Goal: Transaction & Acquisition: Purchase product/service

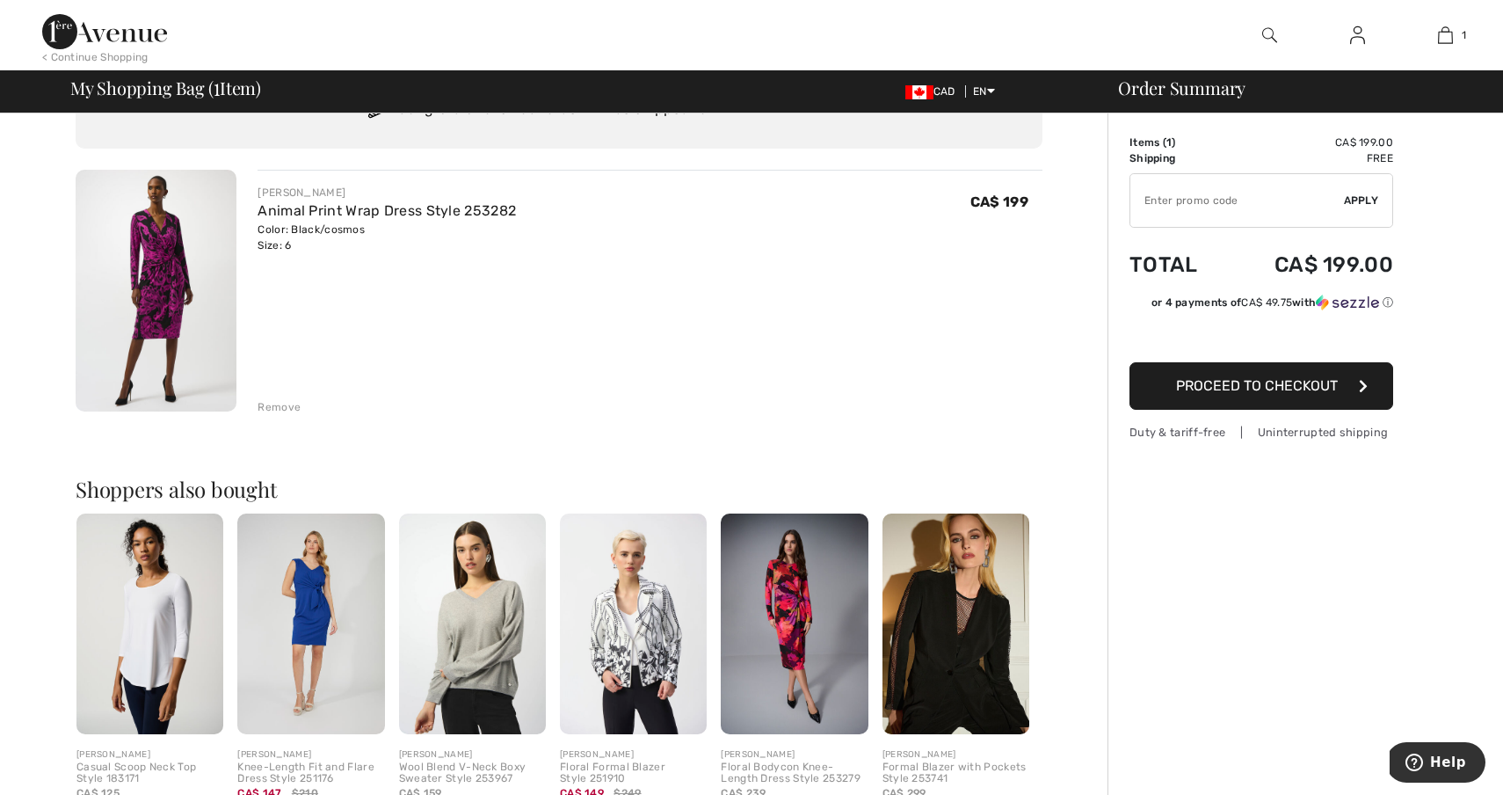
scroll to position [91, 0]
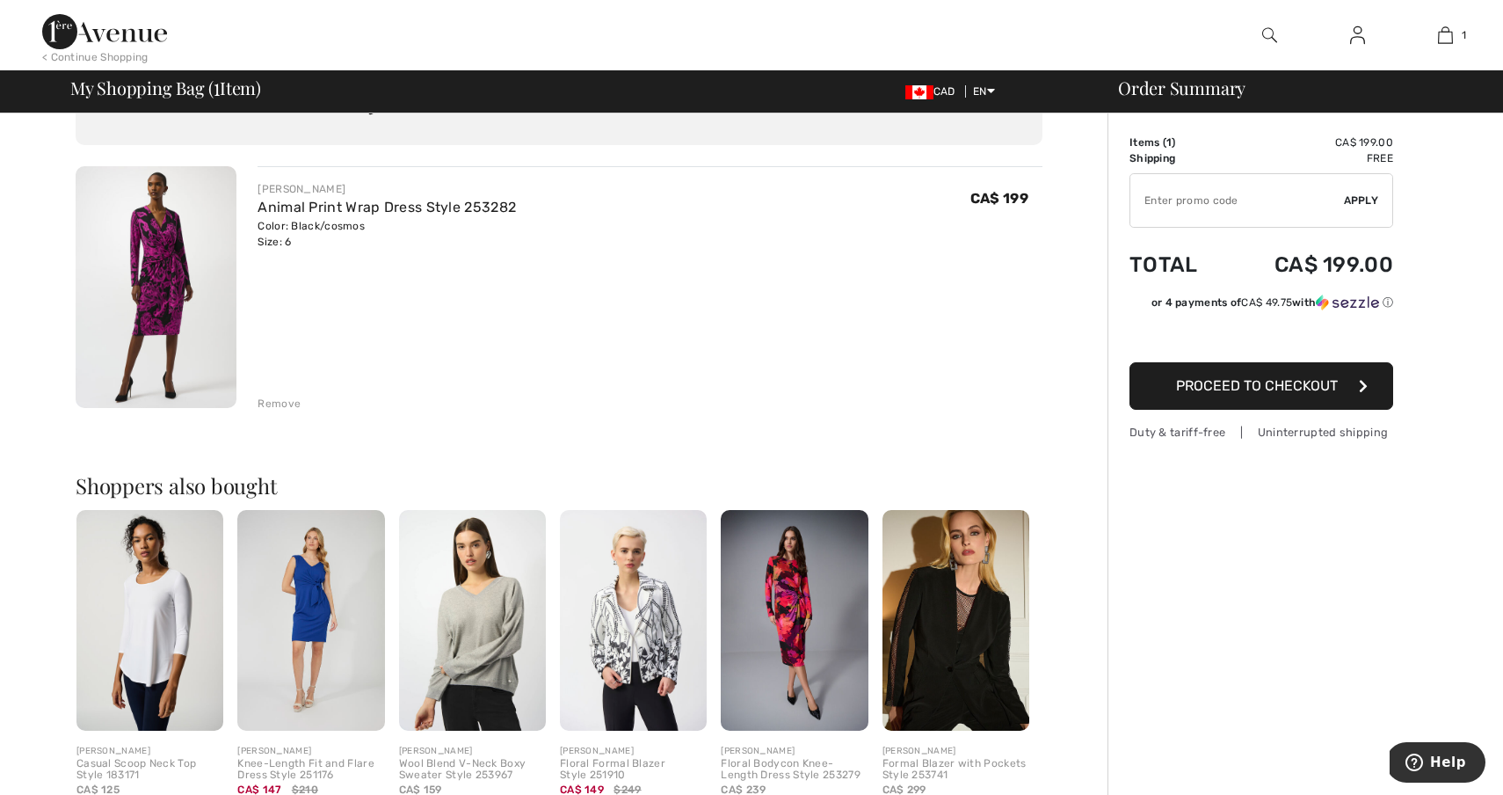
click at [789, 613] on img at bounding box center [794, 620] width 147 height 221
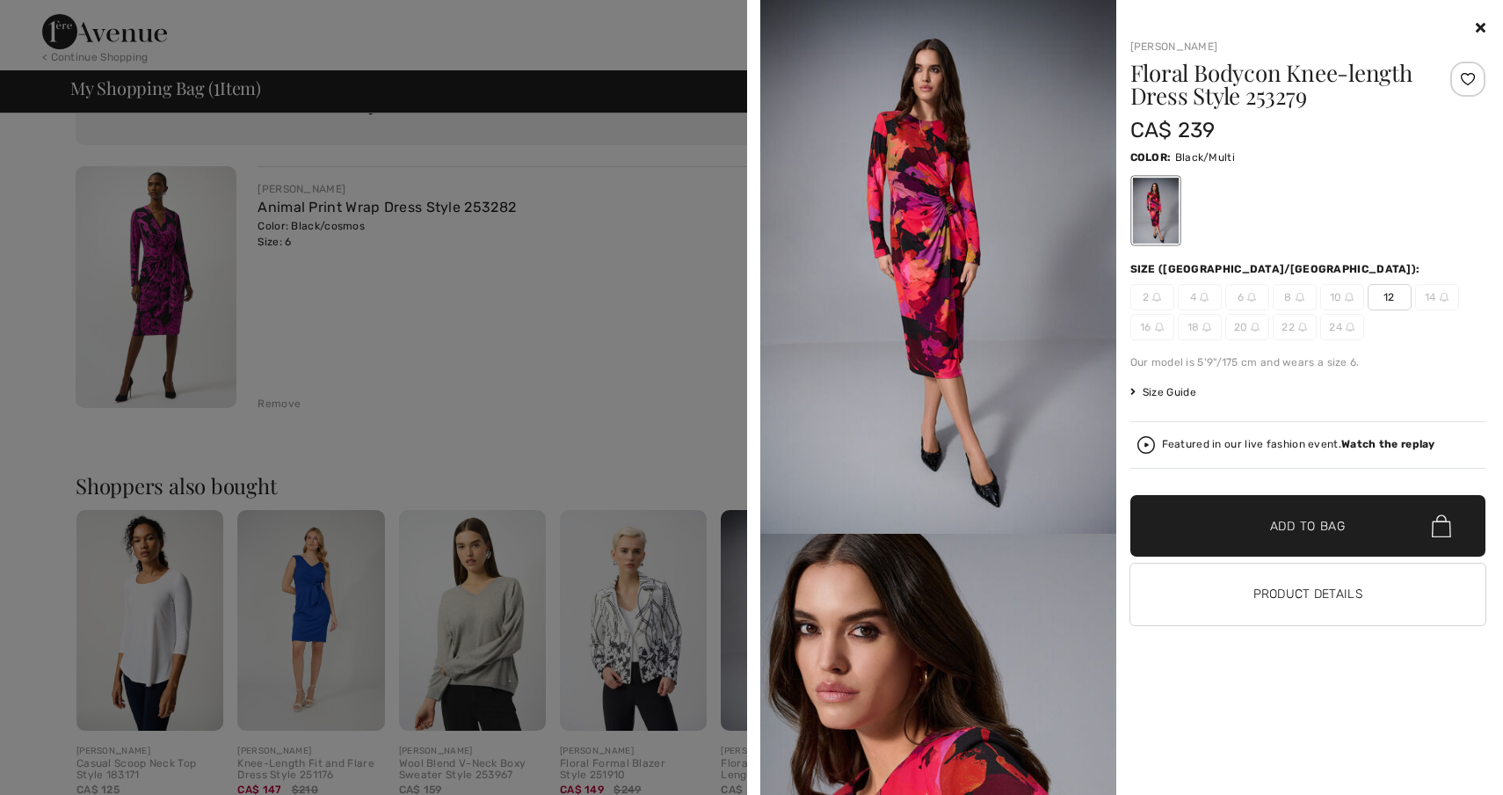
click at [535, 208] on div at bounding box center [751, 397] width 1503 height 795
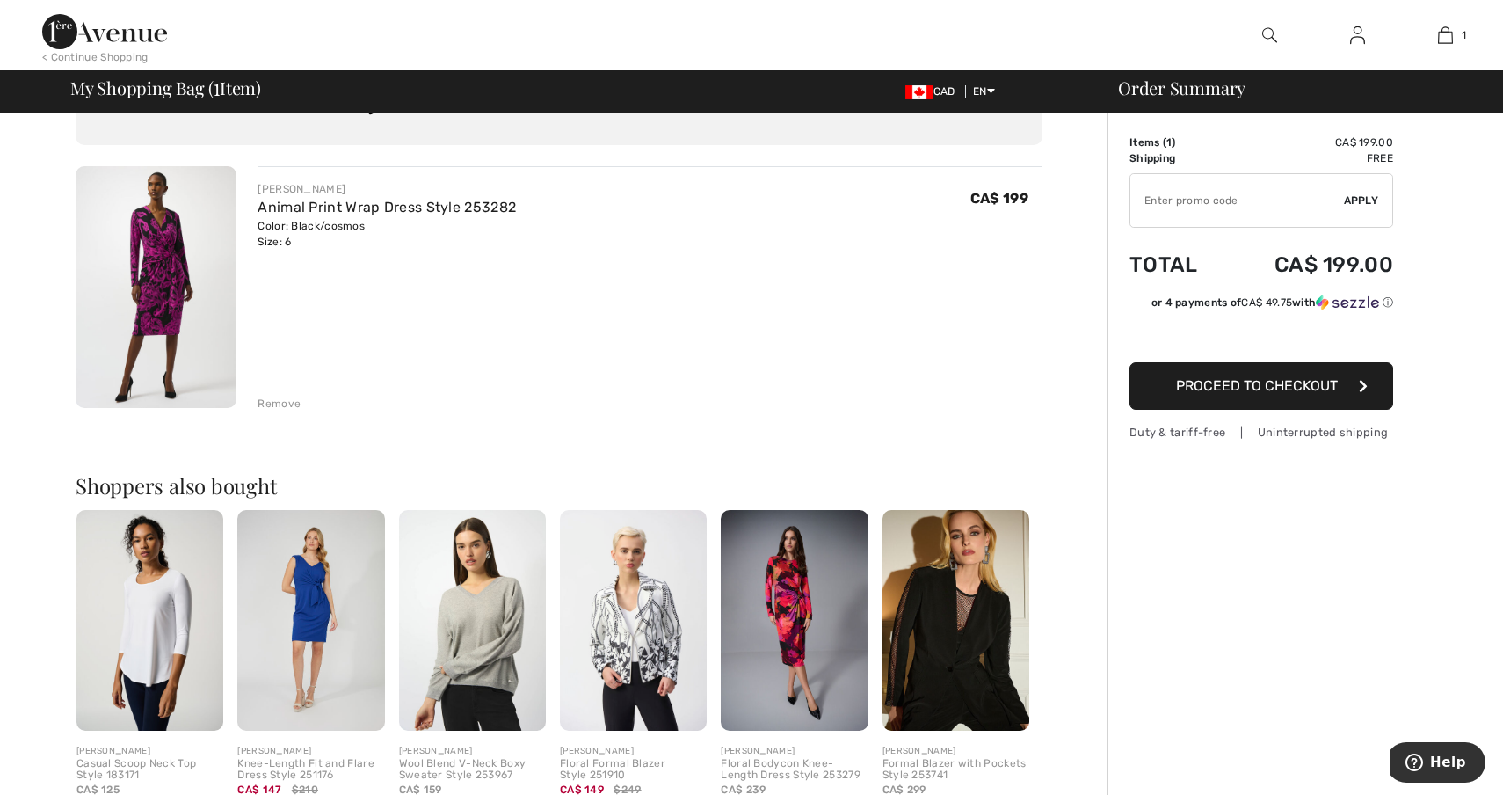
click at [161, 262] on img at bounding box center [156, 287] width 161 height 242
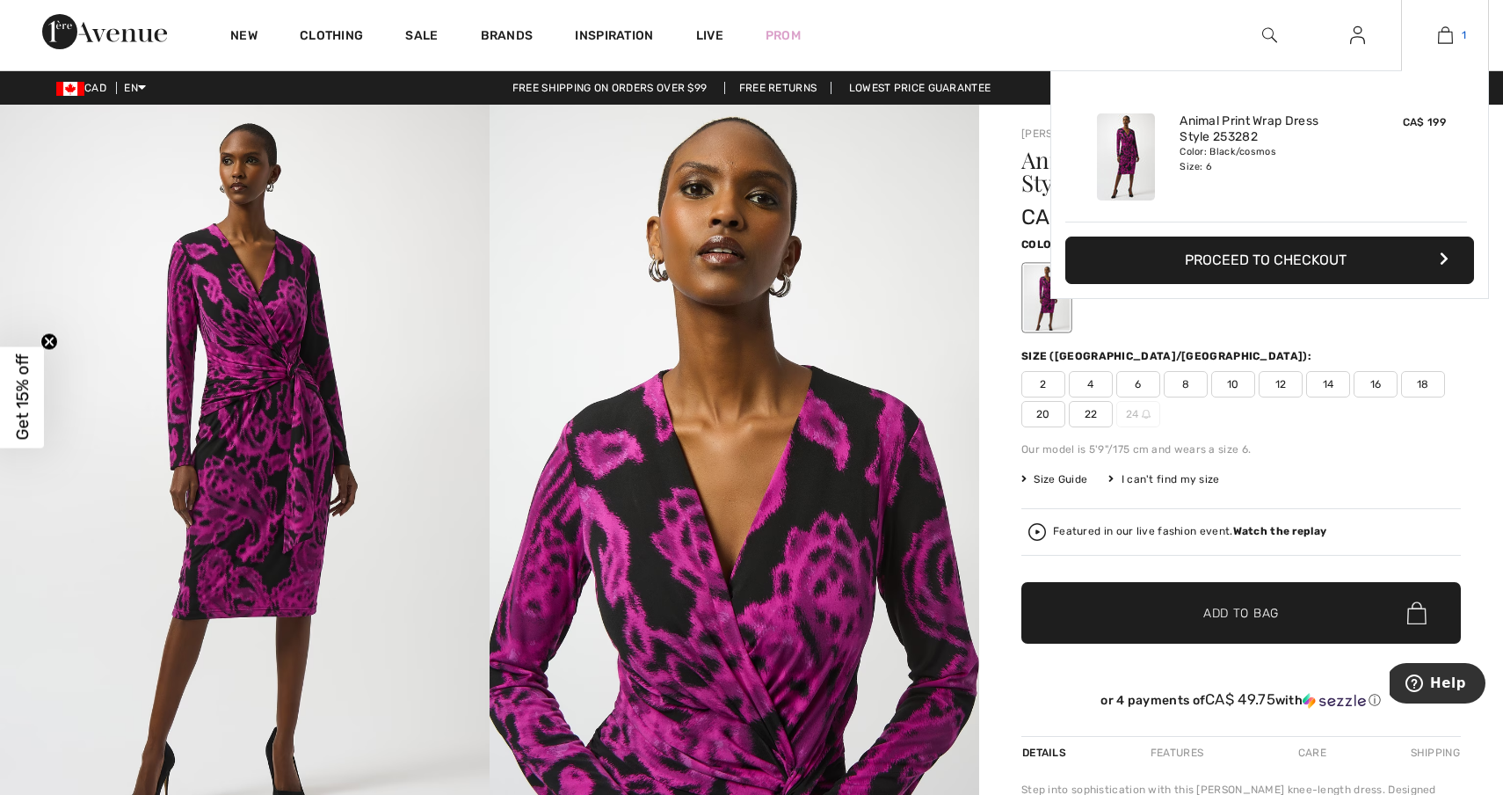
click at [1465, 28] on span "1" at bounding box center [1464, 35] width 4 height 16
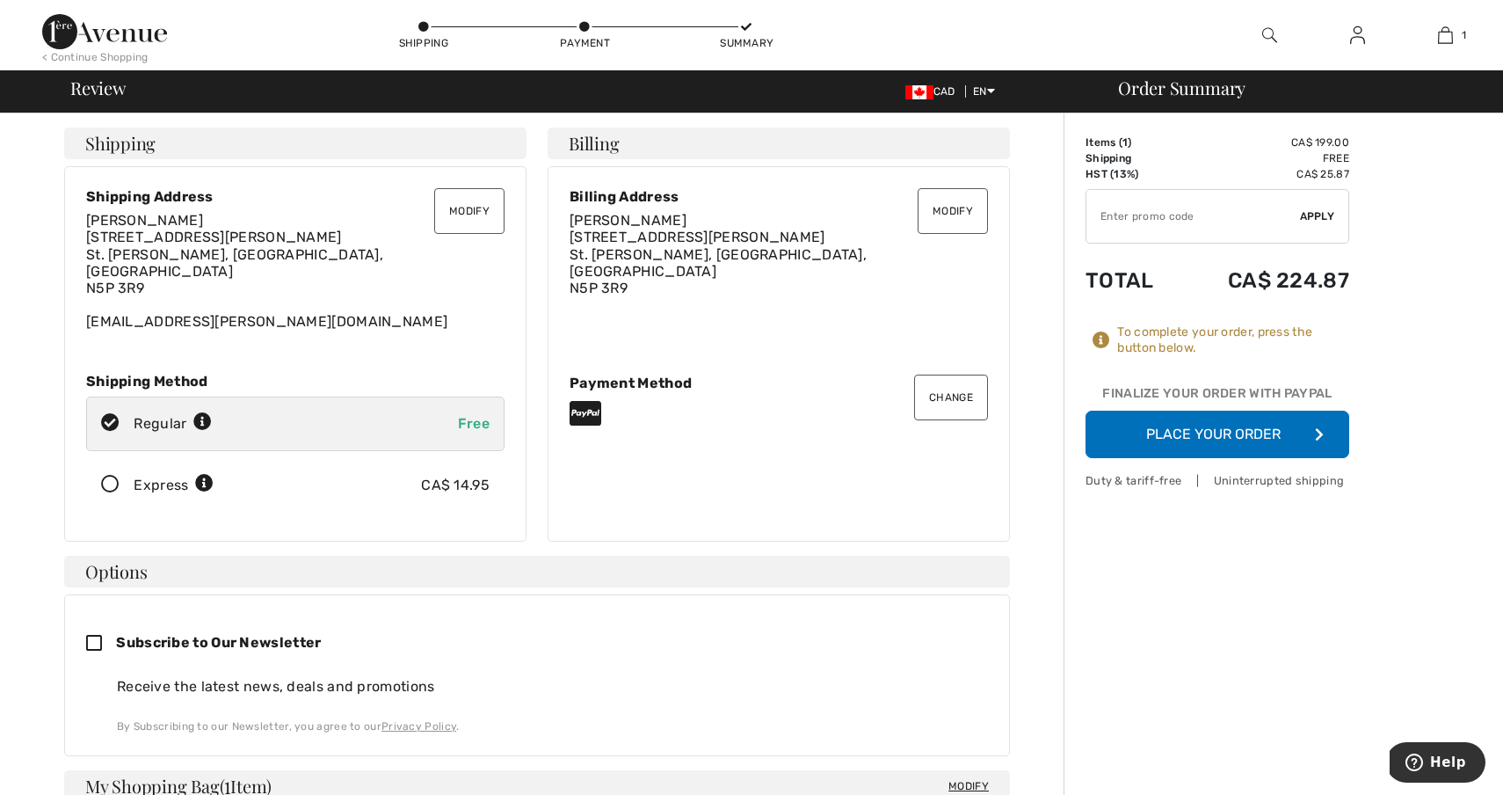
click at [1225, 436] on button "Place Your Order" at bounding box center [1218, 434] width 264 height 47
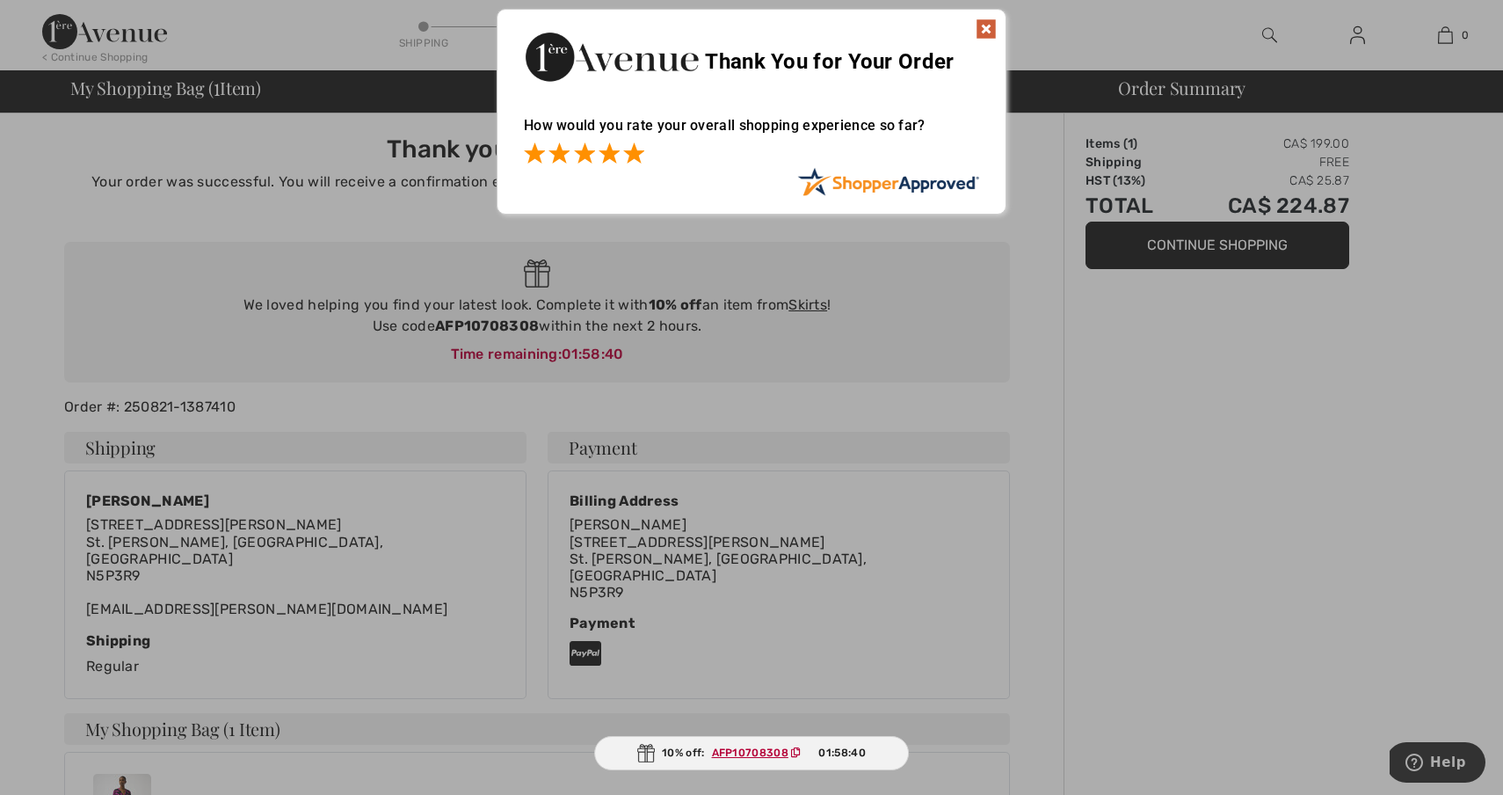
click at [637, 153] on span at bounding box center [633, 152] width 21 height 21
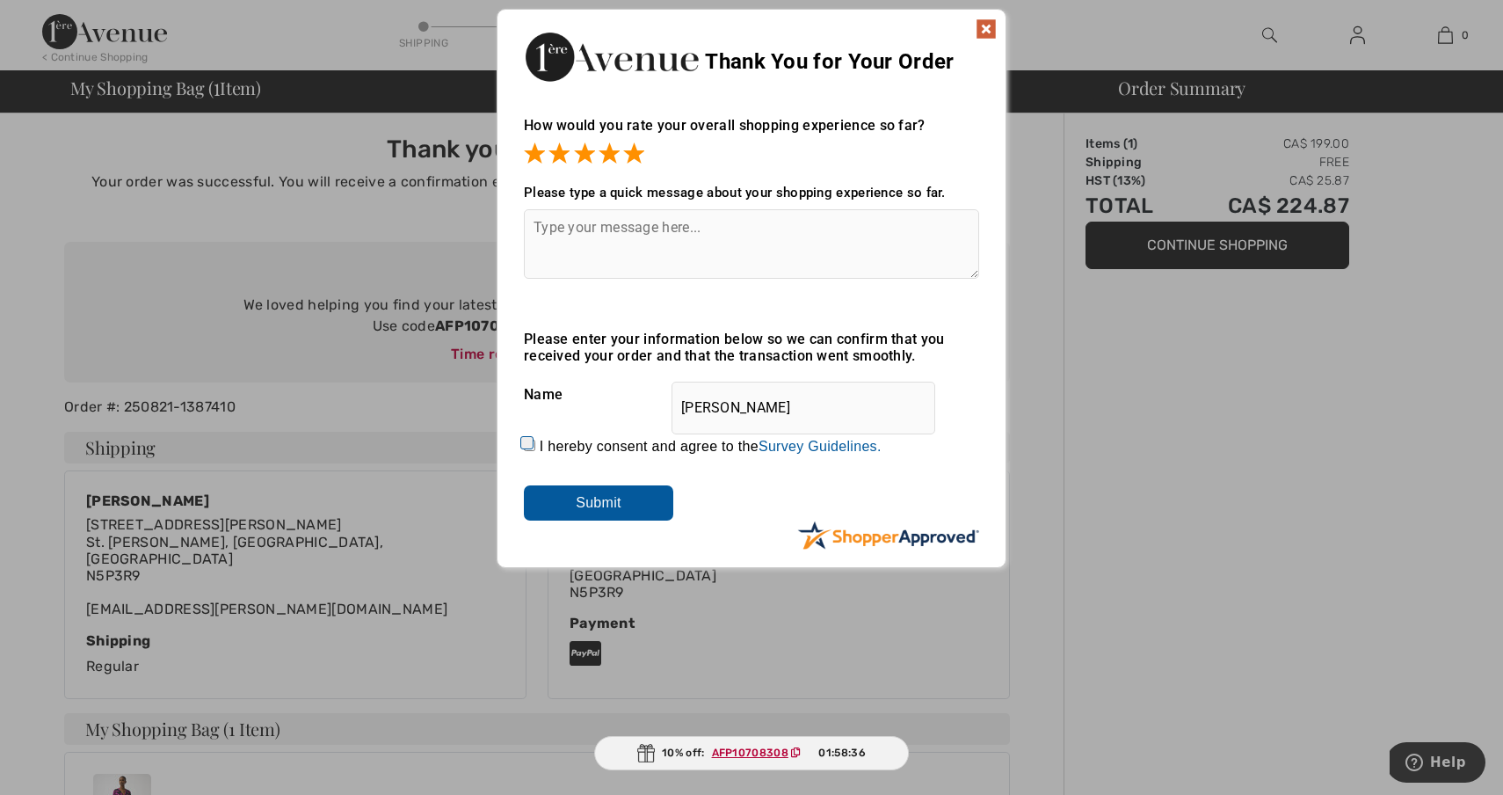
click at [526, 447] on input "I hereby consent and agree to the By submitting a review, you grant permission …" at bounding box center [529, 445] width 11 height 11
checkbox input "true"
click at [646, 247] on textarea at bounding box center [751, 243] width 455 height 69
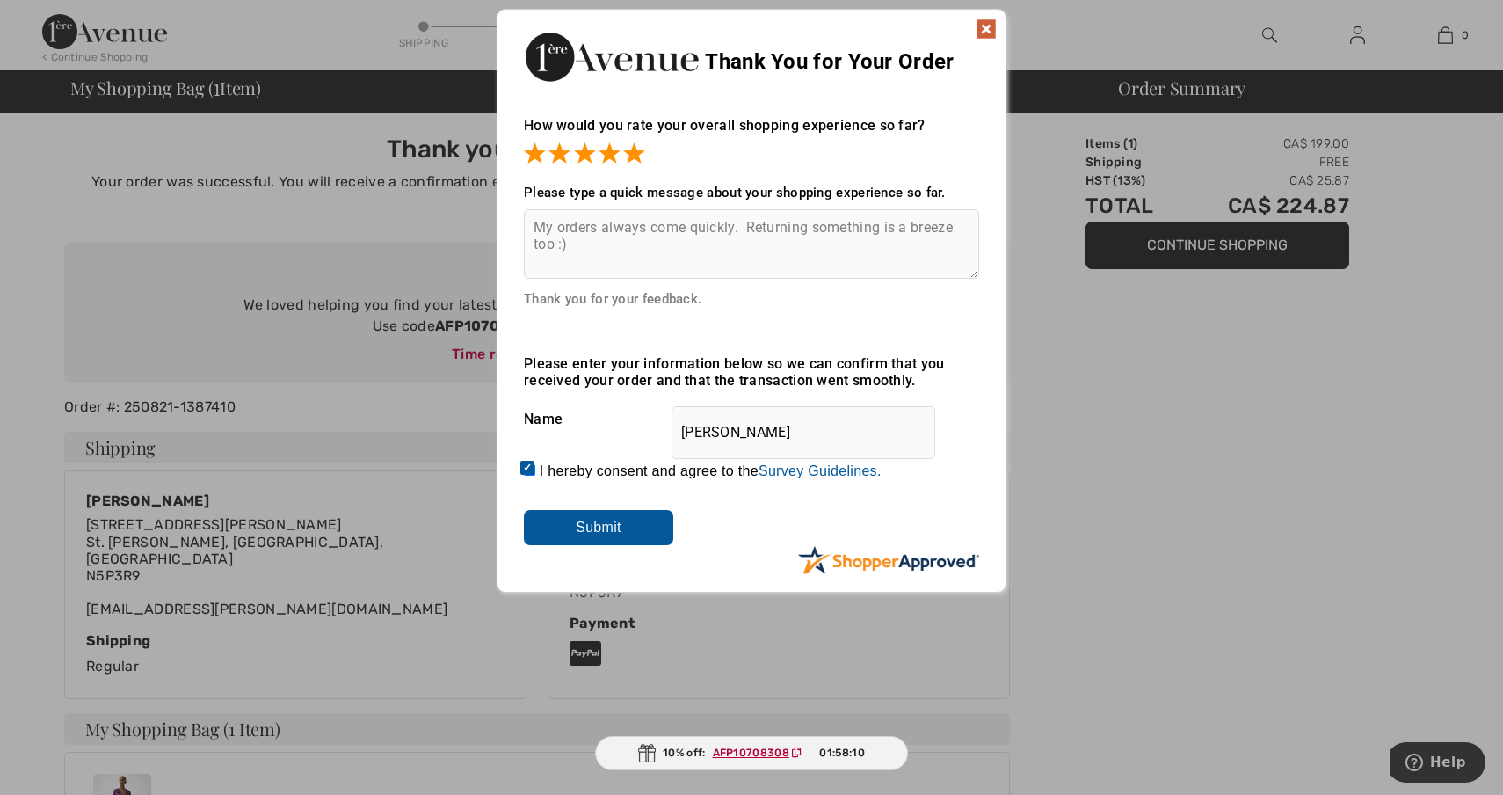
type textarea "My orders always come quickly. Returning something is a breeze too :)"
click at [603, 526] on input "Submit" at bounding box center [598, 527] width 149 height 35
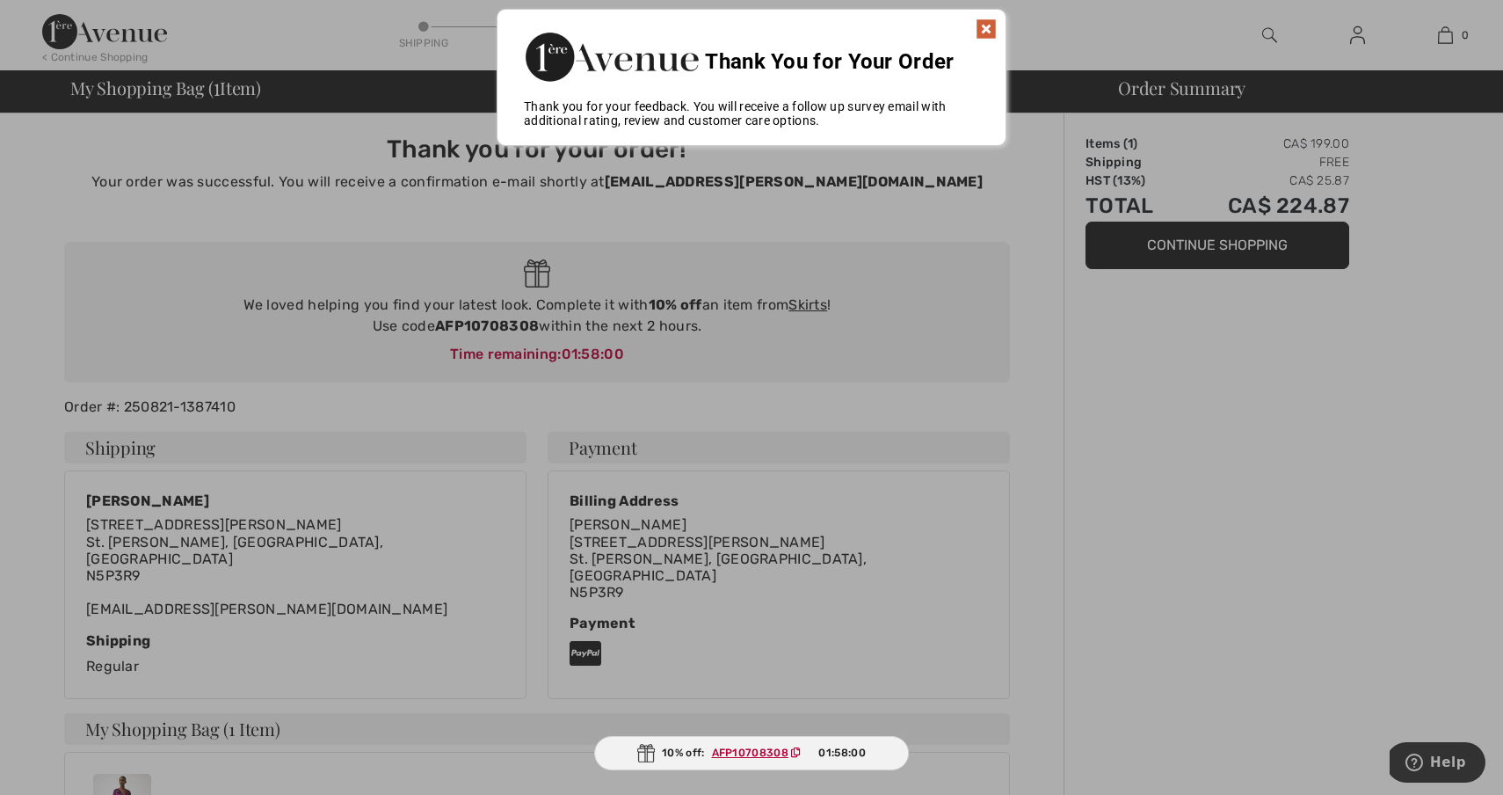
click at [990, 29] on img at bounding box center [986, 28] width 21 height 21
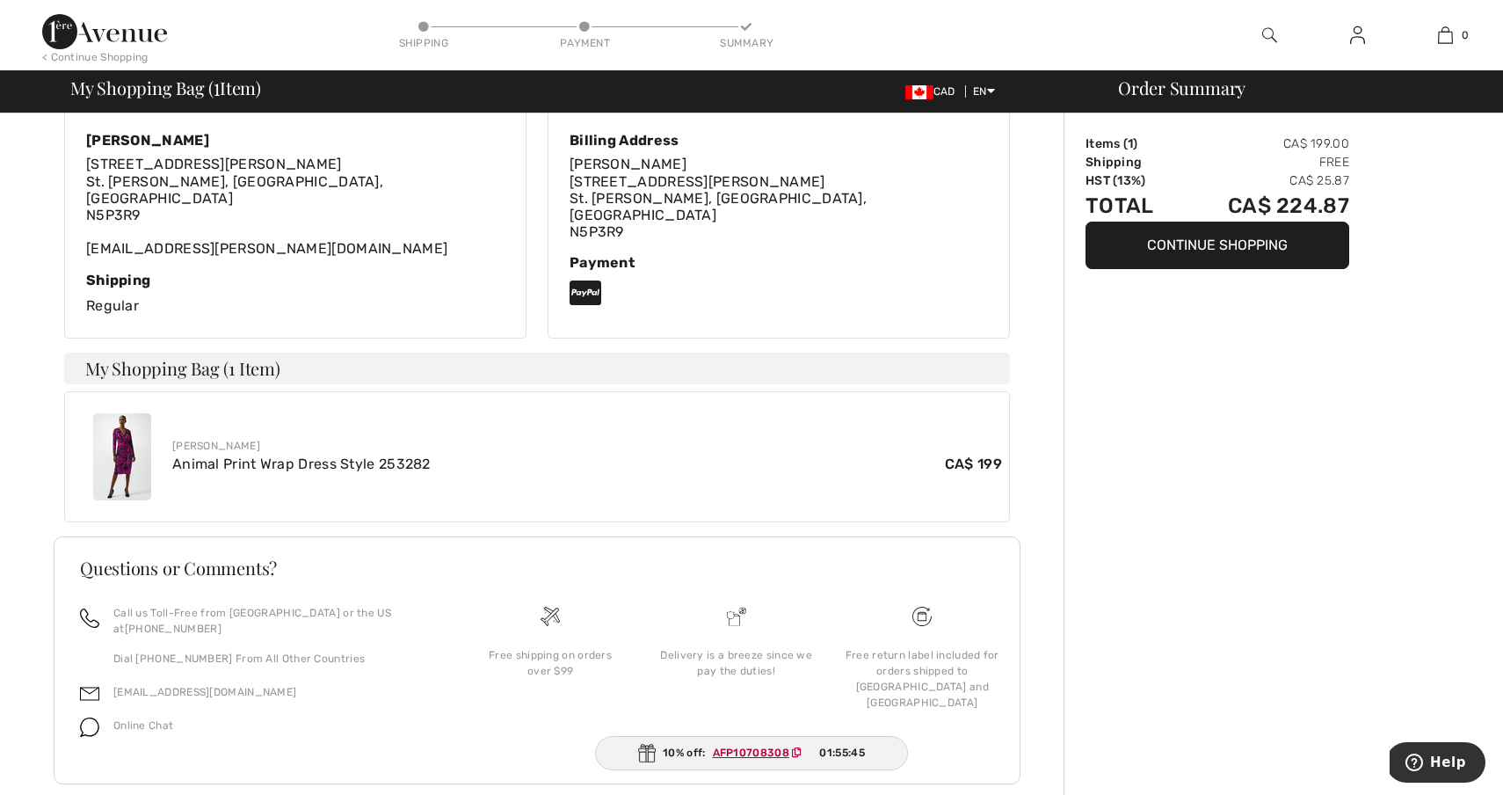
scroll to position [360, 0]
click at [123, 434] on img at bounding box center [122, 457] width 58 height 87
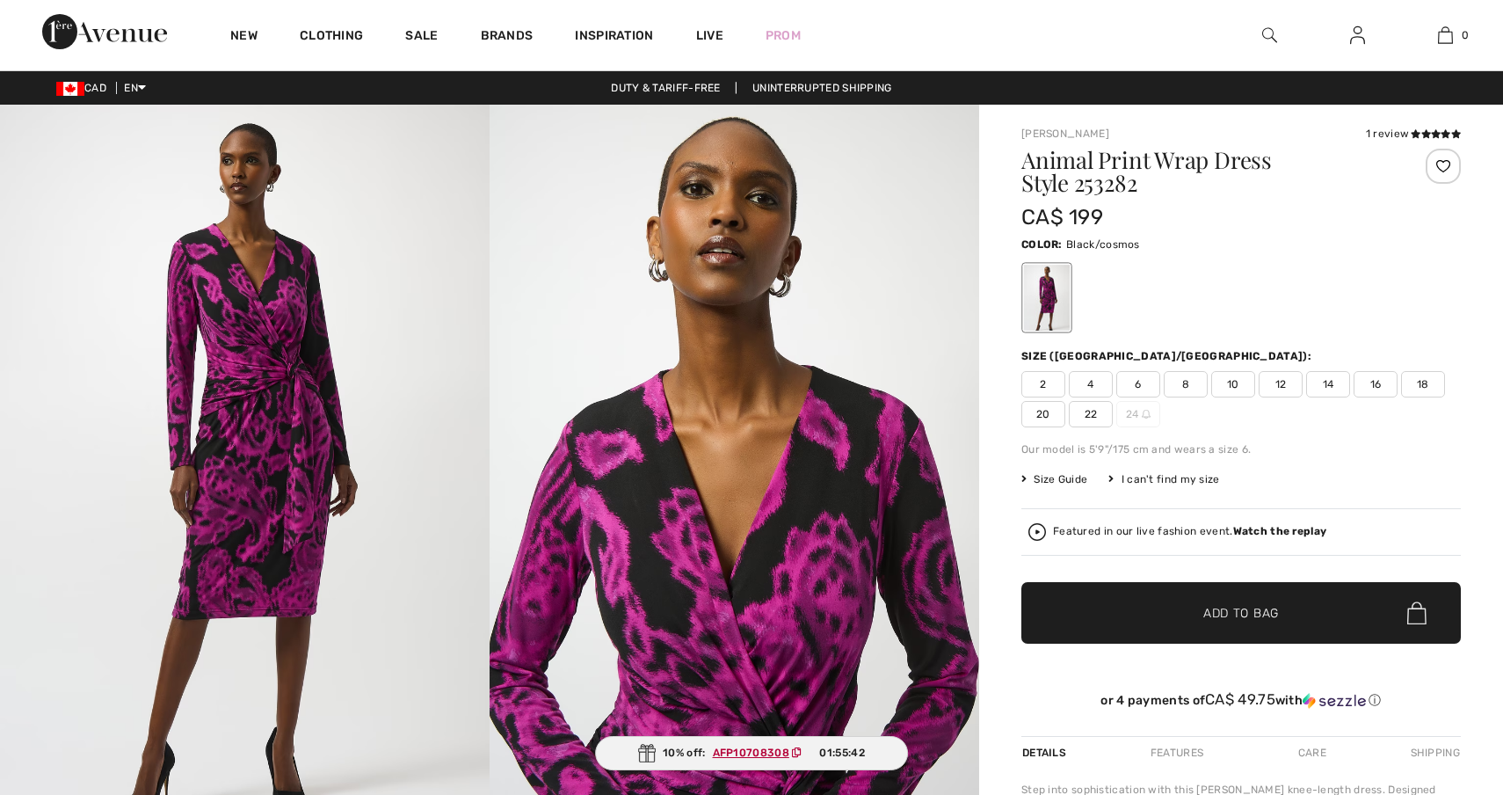
checkbox input "true"
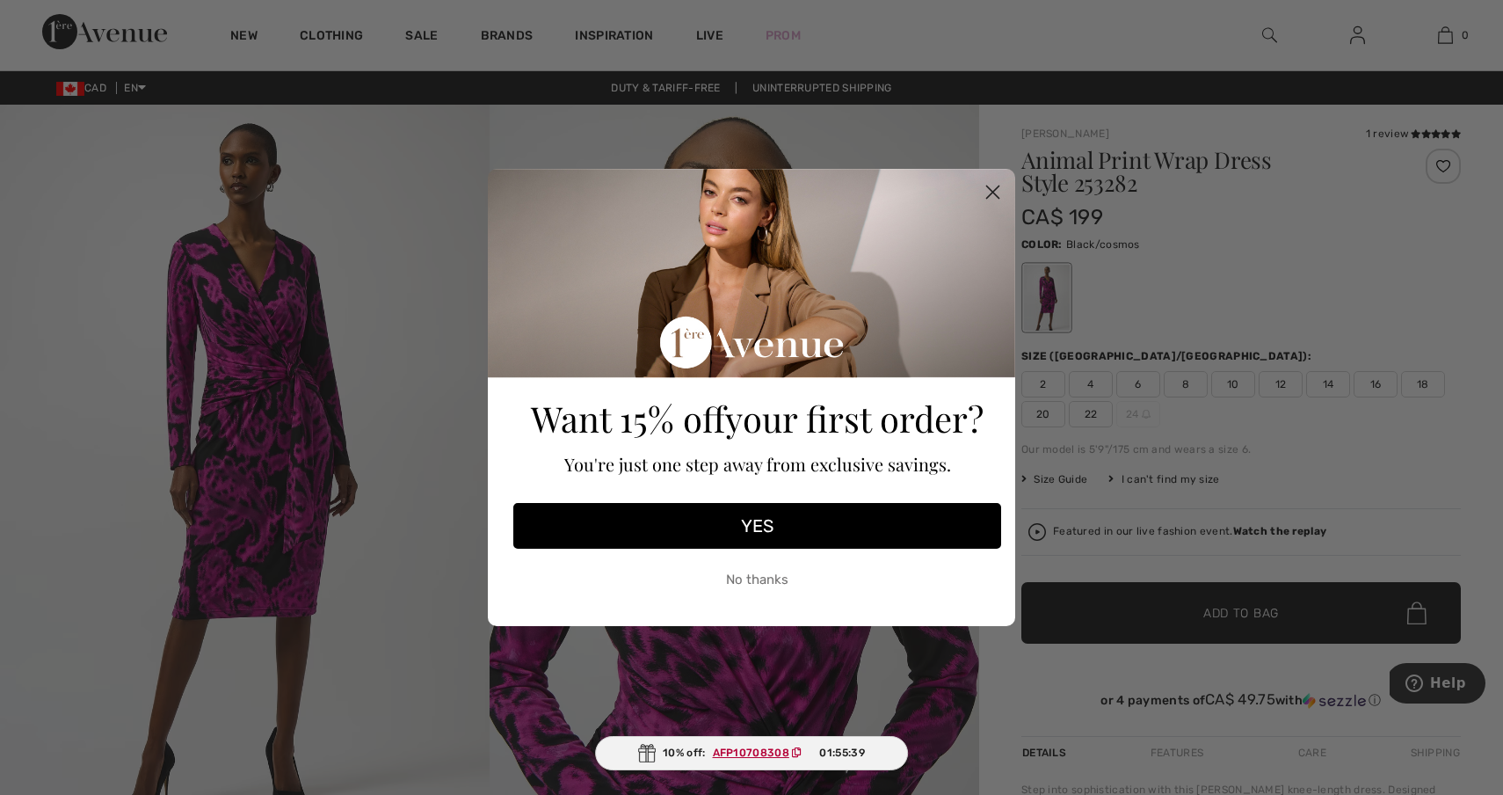
click at [996, 199] on circle "Close dialog" at bounding box center [992, 192] width 29 height 29
